Goal: Register for event/course

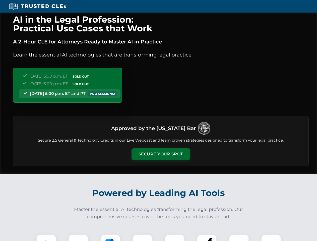
click at [161, 154] on button "Secure Your Spot" at bounding box center [161, 154] width 59 height 12
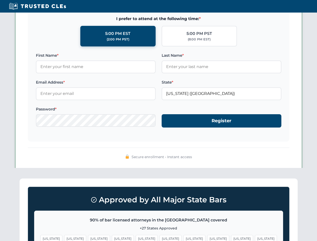
click at [184, 238] on span "[US_STATE]" at bounding box center [195, 238] width 22 height 7
click at [231, 238] on span "[US_STATE]" at bounding box center [242, 238] width 22 height 7
